Goal: Task Accomplishment & Management: Complete application form

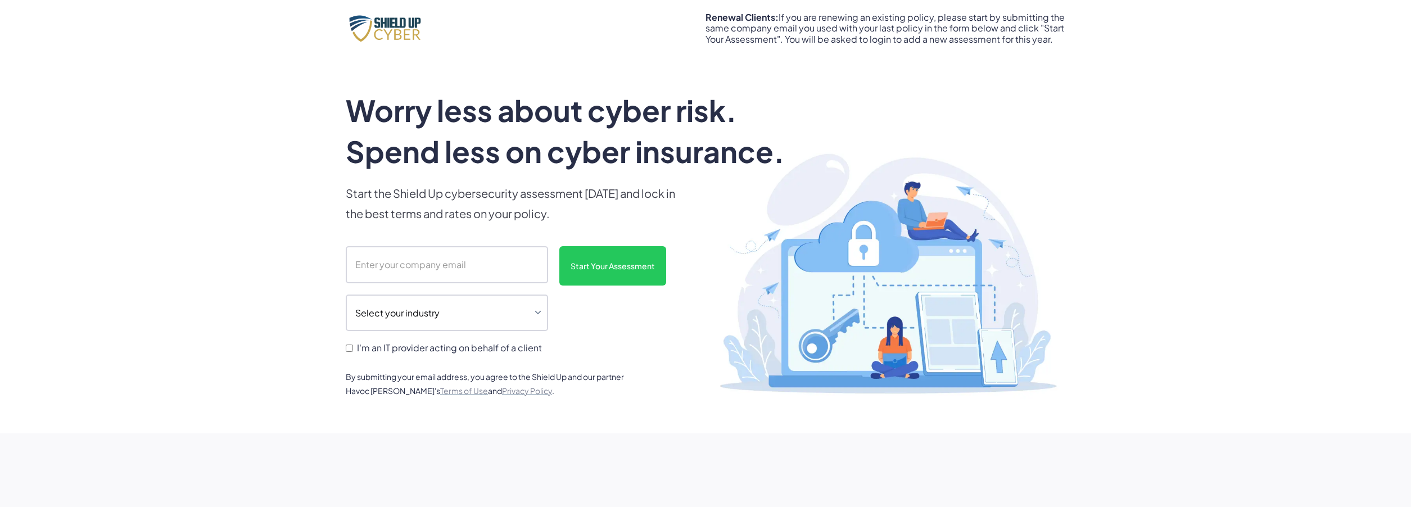
click at [436, 270] on input "scanform" at bounding box center [447, 264] width 202 height 37
click at [451, 263] on input "[EMAIL_ADDRESS][DOMAIN_NAME]" at bounding box center [447, 264] width 202 height 37
drag, startPoint x: 508, startPoint y: 264, endPoint x: 350, endPoint y: 274, distance: 158.3
click at [350, 274] on input "[EMAIL_ADDRESS][DOMAIN_NAME]" at bounding box center [447, 264] width 202 height 37
type input "[EMAIL_ADDRESS][DOMAIN_NAME]"
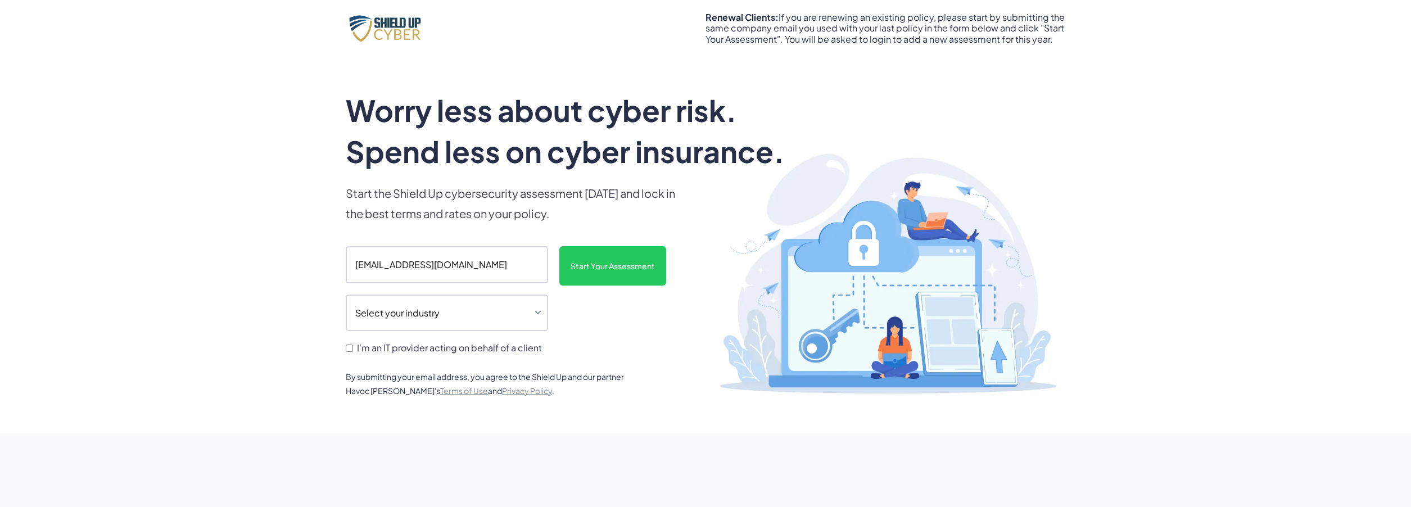
click at [643, 344] on div "Start Your Assessment" at bounding box center [612, 301] width 107 height 110
click at [501, 321] on select "Select your industry Auto Dealership Healthcare Hospitality Legal Manufacturing…" at bounding box center [447, 313] width 202 height 37
select select "legal"
click at [346, 295] on select "Select your industry Auto Dealership Healthcare Hospitality Legal Manufacturing…" at bounding box center [447, 313] width 202 height 37
click at [603, 274] on input "Start Your Assessment" at bounding box center [612, 265] width 107 height 39
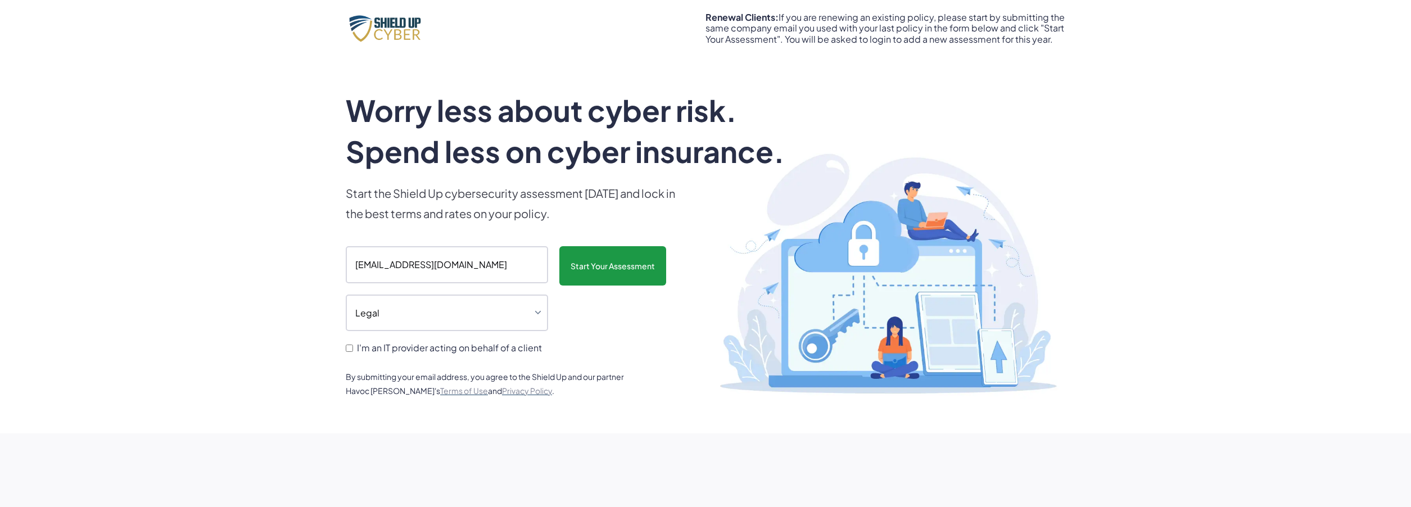
type input "Please wait..."
